Goal: Navigation & Orientation: Find specific page/section

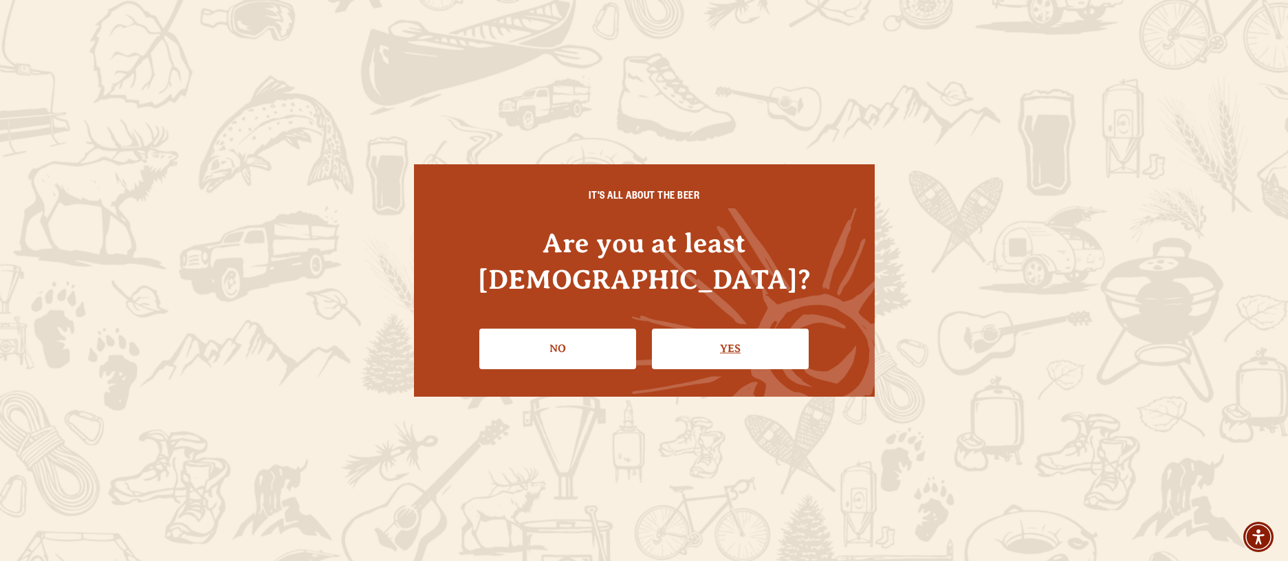
click at [736, 334] on link "Yes" at bounding box center [730, 349] width 157 height 40
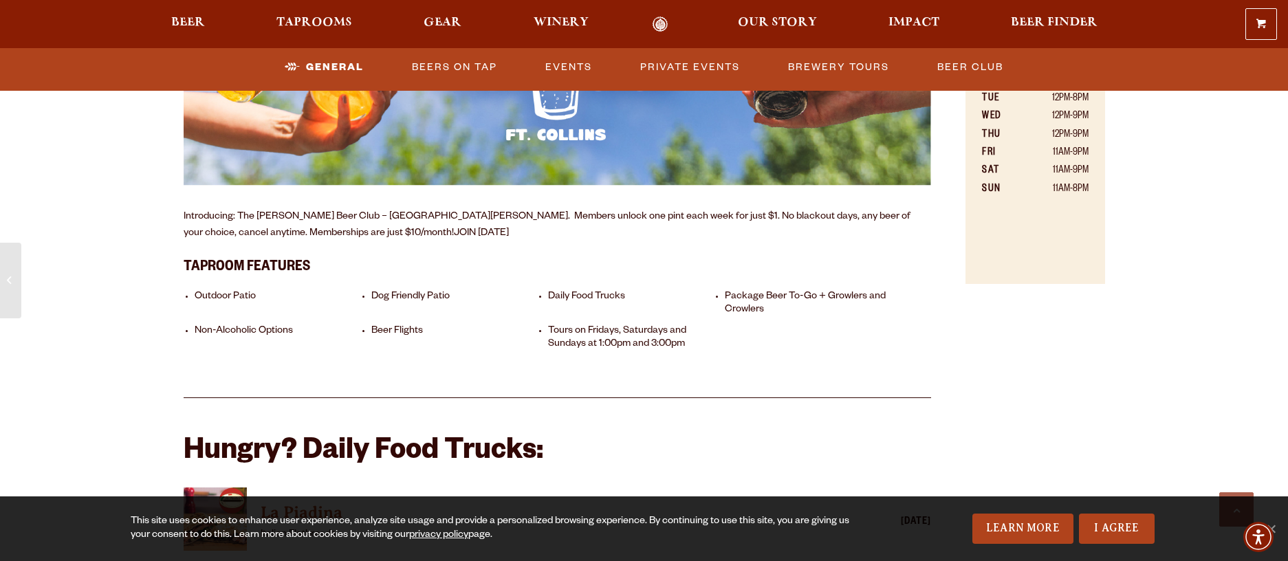
scroll to position [1032, 0]
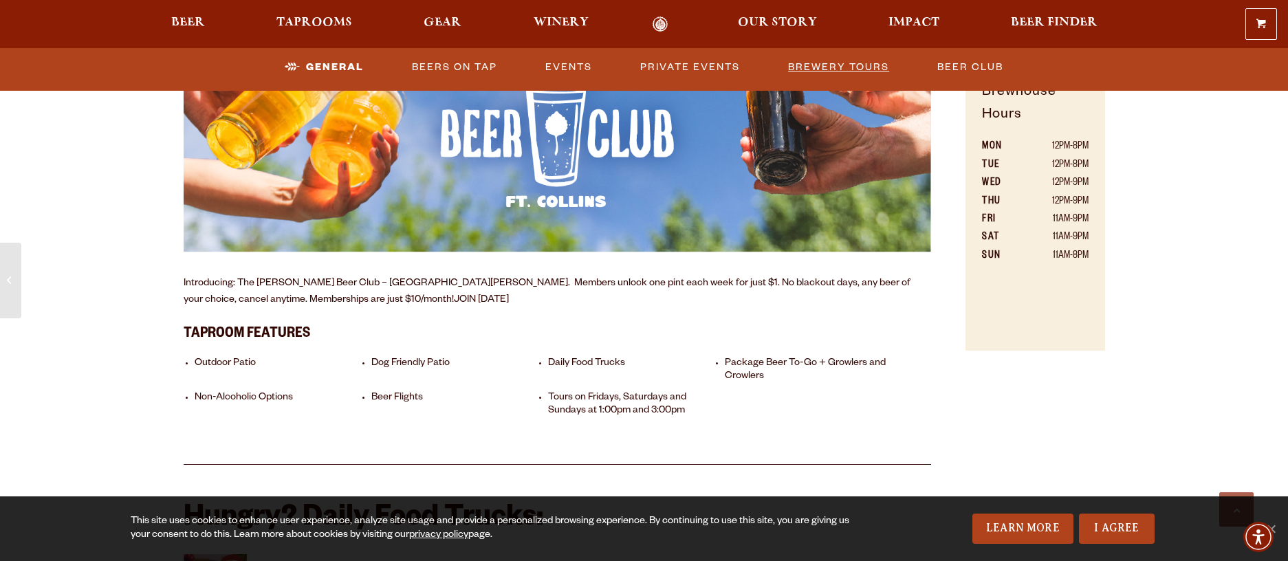
click at [802, 69] on link "Brewery Tours" at bounding box center [838, 68] width 112 height 32
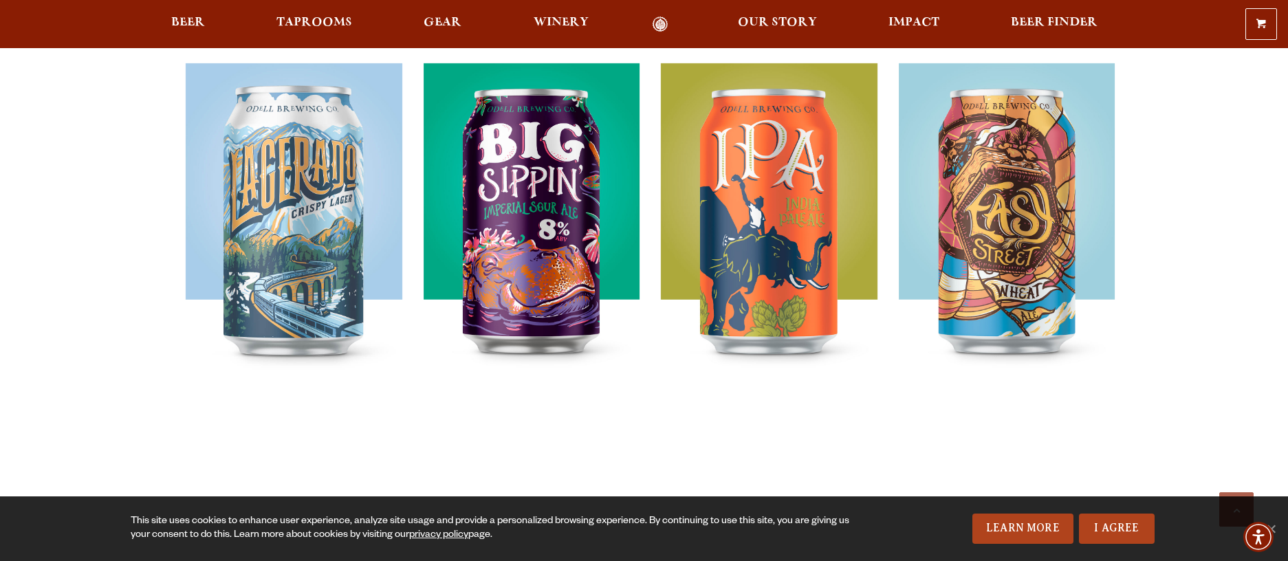
scroll to position [1006, 0]
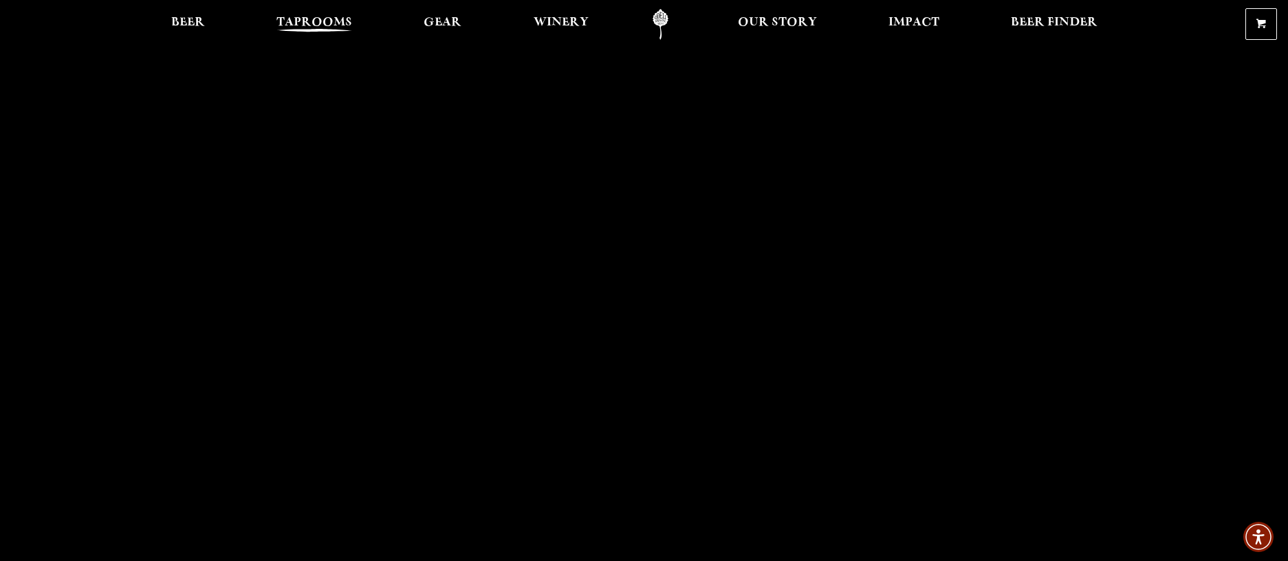
click at [314, 25] on span "Taprooms" at bounding box center [314, 22] width 76 height 11
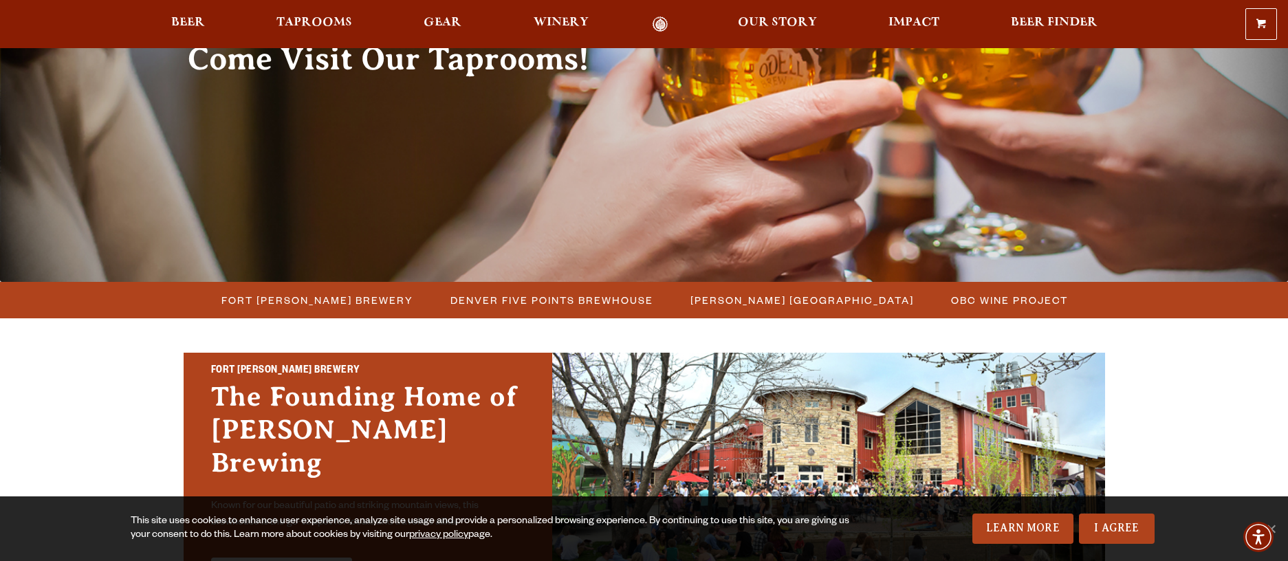
scroll to position [168, 0]
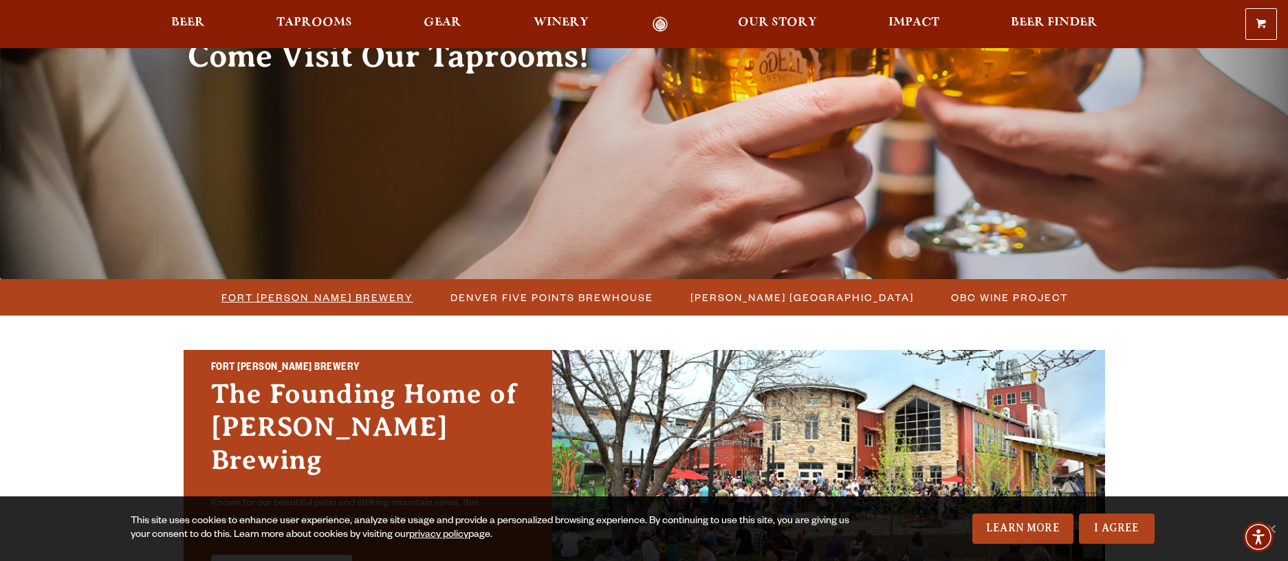
click at [342, 299] on span "Fort Collins Brewery" at bounding box center [317, 297] width 192 height 20
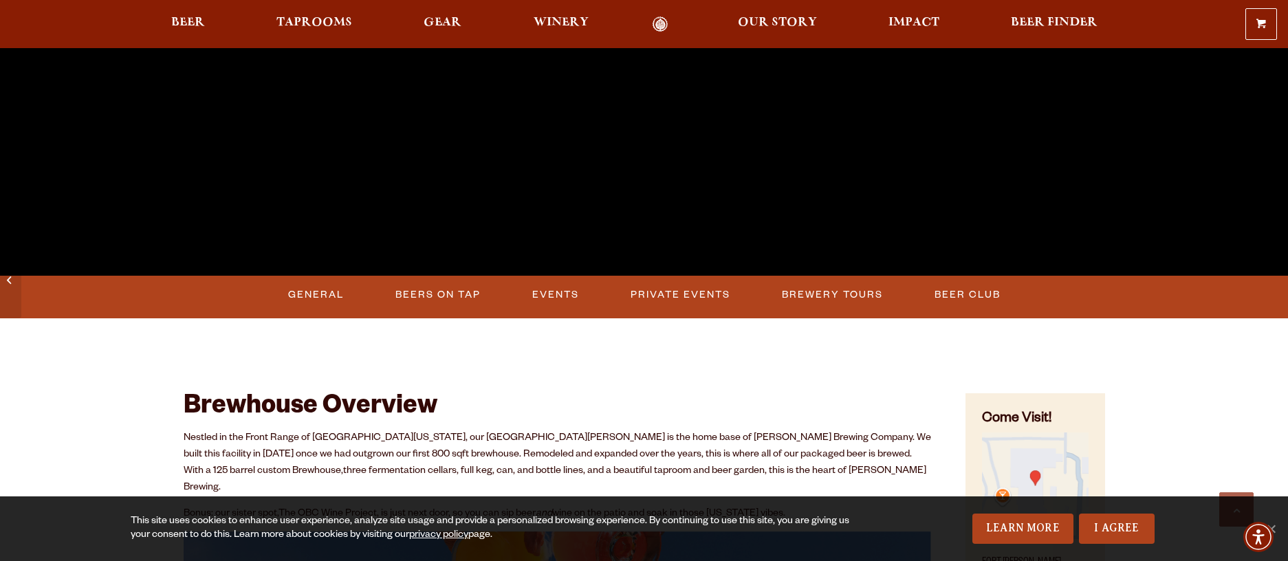
scroll to position [397, 0]
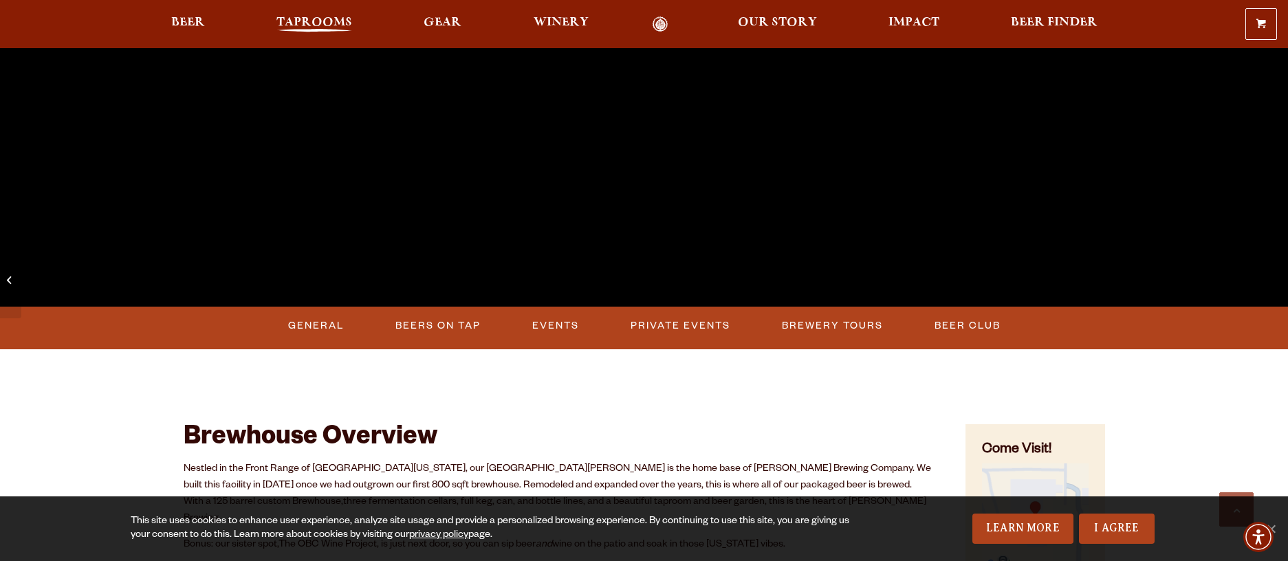
click at [335, 25] on span "Taprooms" at bounding box center [314, 22] width 76 height 11
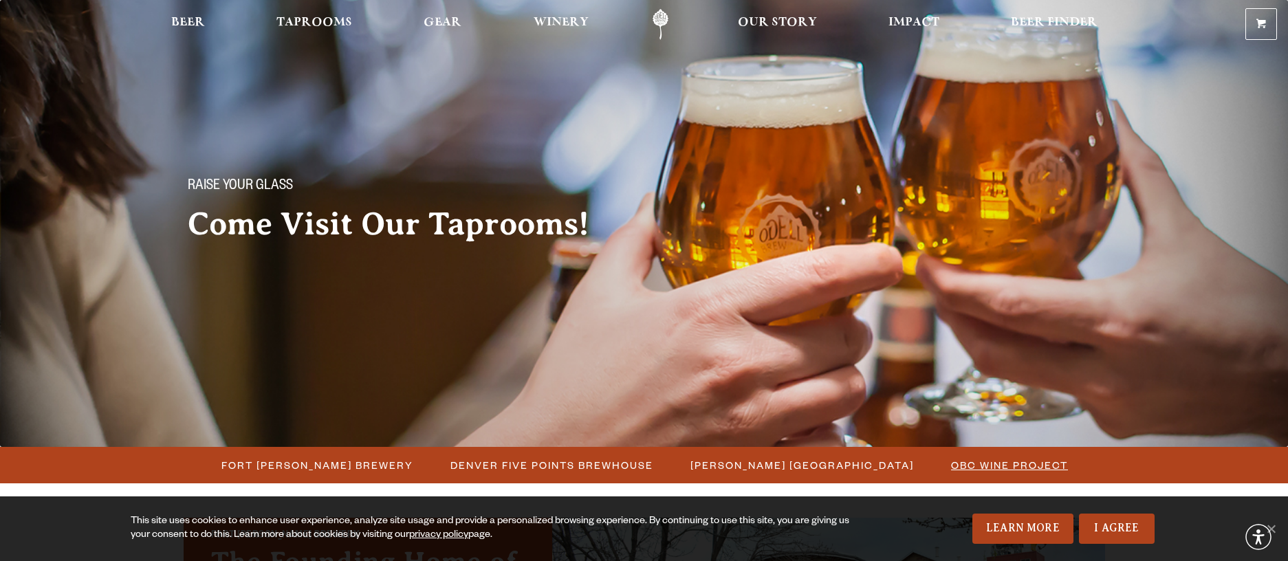
click at [973, 461] on span "OBC Wine Project" at bounding box center [1009, 465] width 117 height 20
